Goal: Check status: Check status

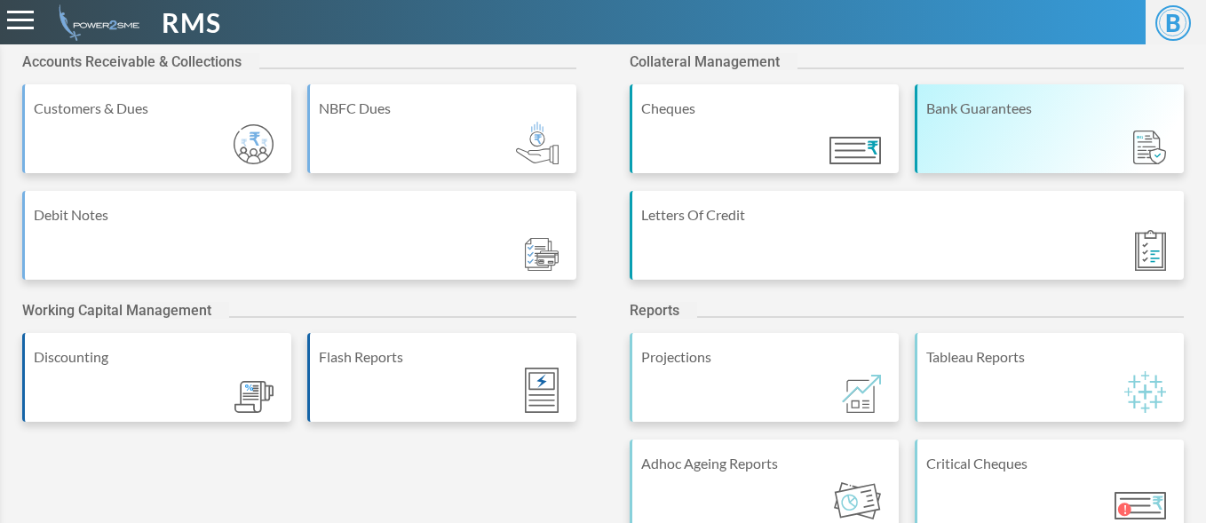
click at [1026, 129] on div "Bank Guarantees" at bounding box center [1048, 128] width 269 height 89
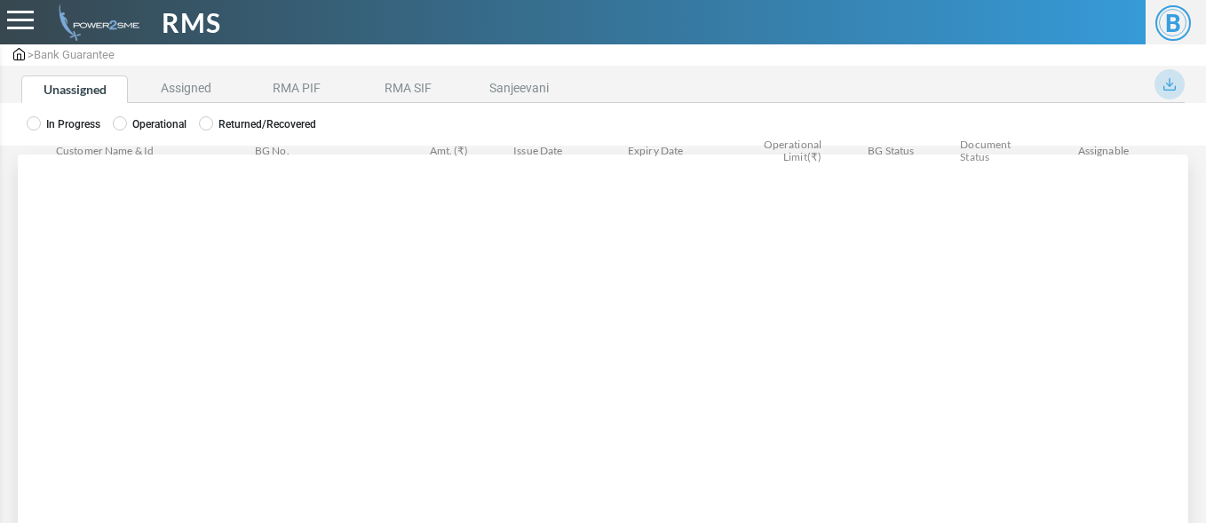
click at [133, 118] on label "Operational" at bounding box center [150, 124] width 74 height 16
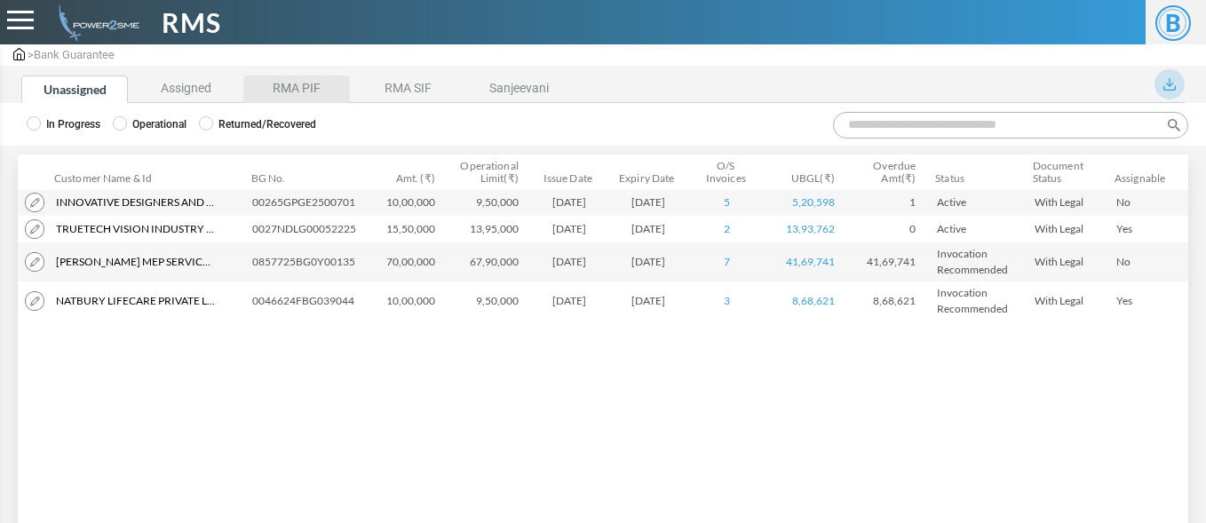
click at [314, 99] on li "RMA PIF" at bounding box center [296, 89] width 107 height 28
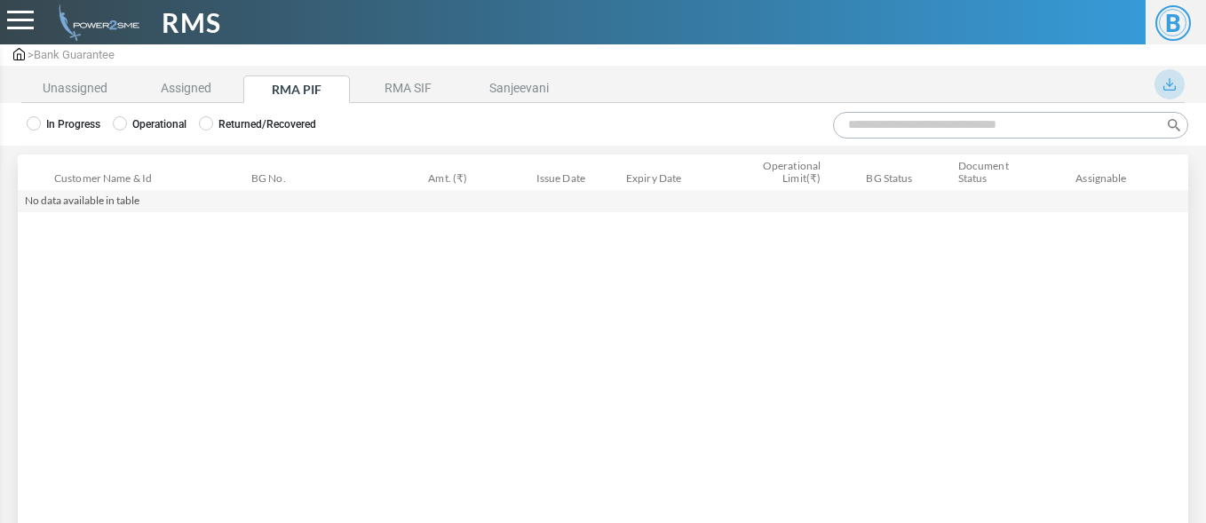
click at [124, 128] on icon at bounding box center [120, 123] width 14 height 14
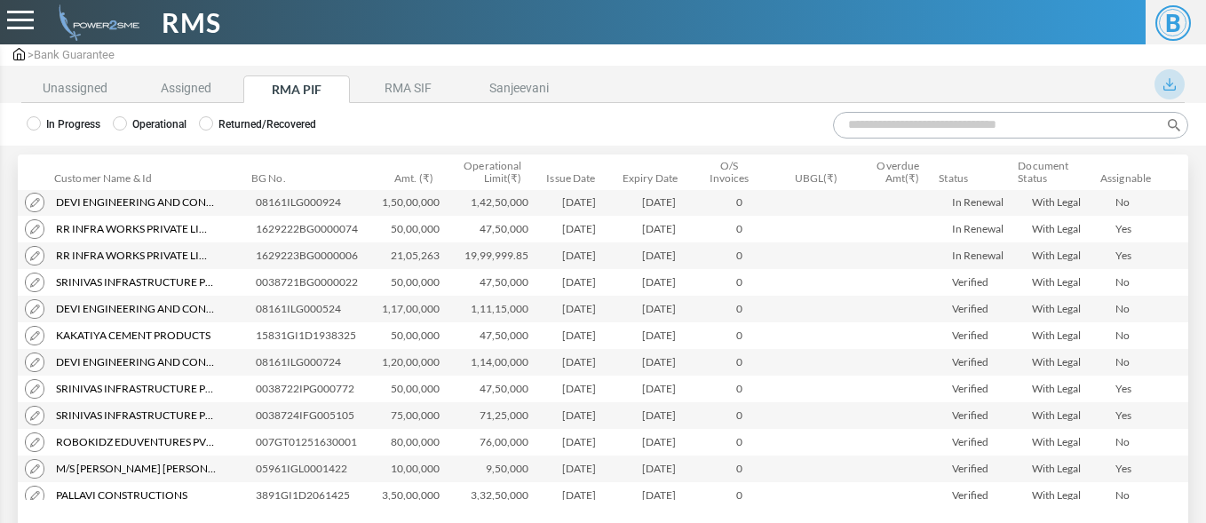
click at [885, 130] on input "Search:" at bounding box center [1010, 125] width 355 height 27
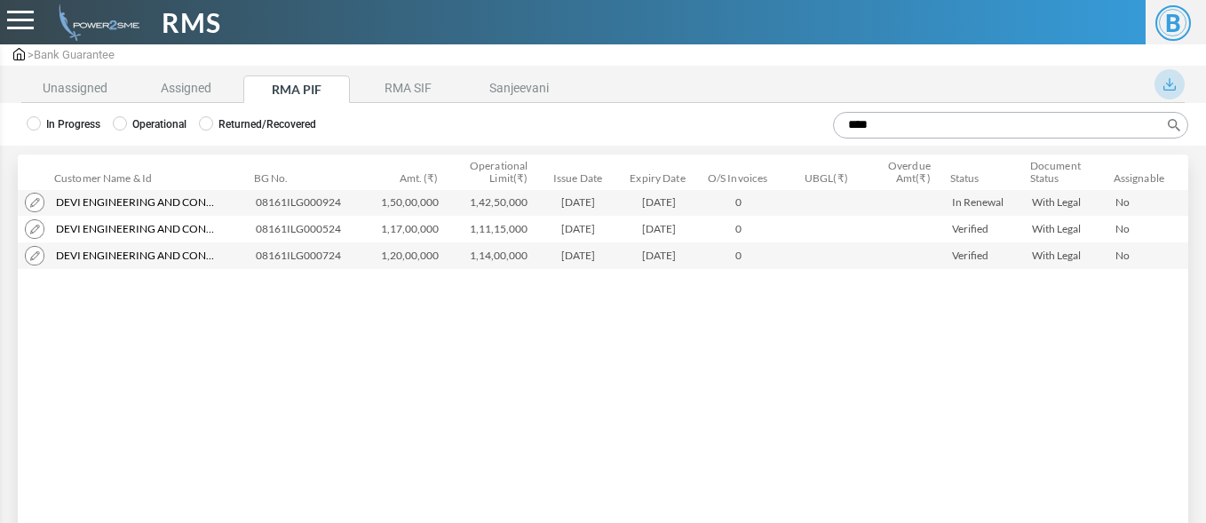
type input "****"
click at [33, 202] on img at bounding box center [35, 203] width 20 height 20
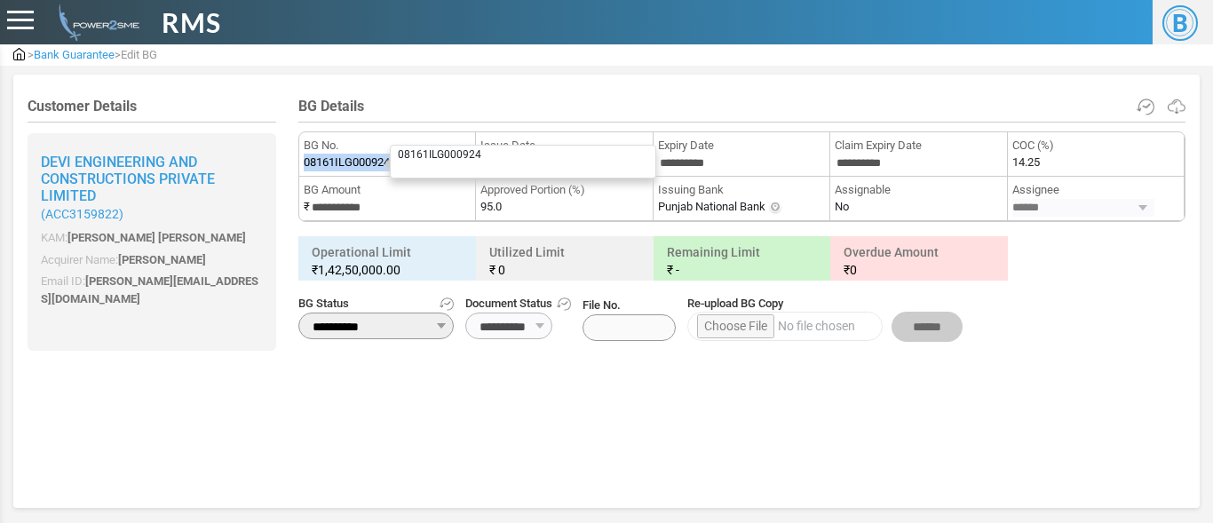
drag, startPoint x: 305, startPoint y: 162, endPoint x: 392, endPoint y: 169, distance: 88.1
click at [390, 169] on label "08161ILG000924 08161ILG000924" at bounding box center [347, 163] width 86 height 18
copy label "08161ILG000924"
